Goal: Task Accomplishment & Management: Use online tool/utility

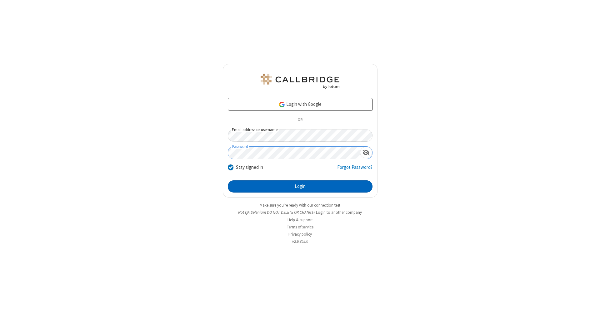
click at [300, 187] on button "Login" at bounding box center [300, 187] width 145 height 13
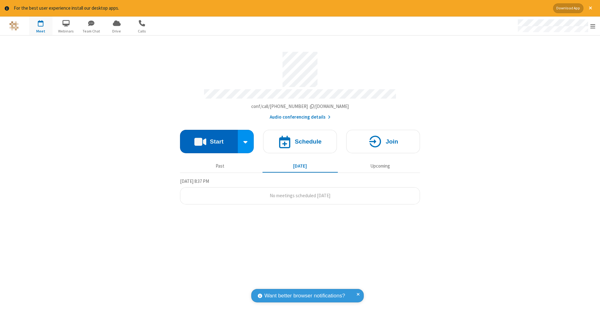
click at [209, 138] on button "Start" at bounding box center [209, 141] width 58 height 23
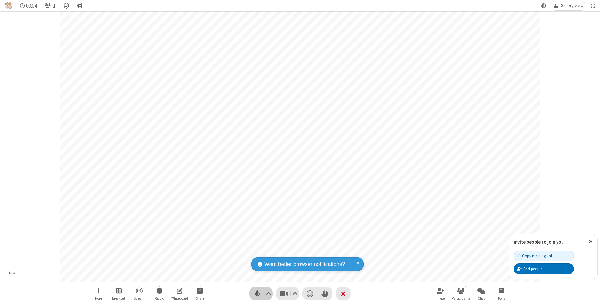
click at [257, 293] on span "Mute (⌘+Shift+A)" at bounding box center [257, 293] width 9 height 9
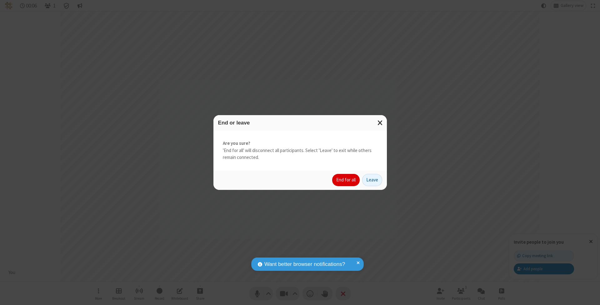
click at [346, 179] on button "End for all" at bounding box center [346, 180] width 28 height 13
